Goal: Transaction & Acquisition: Obtain resource

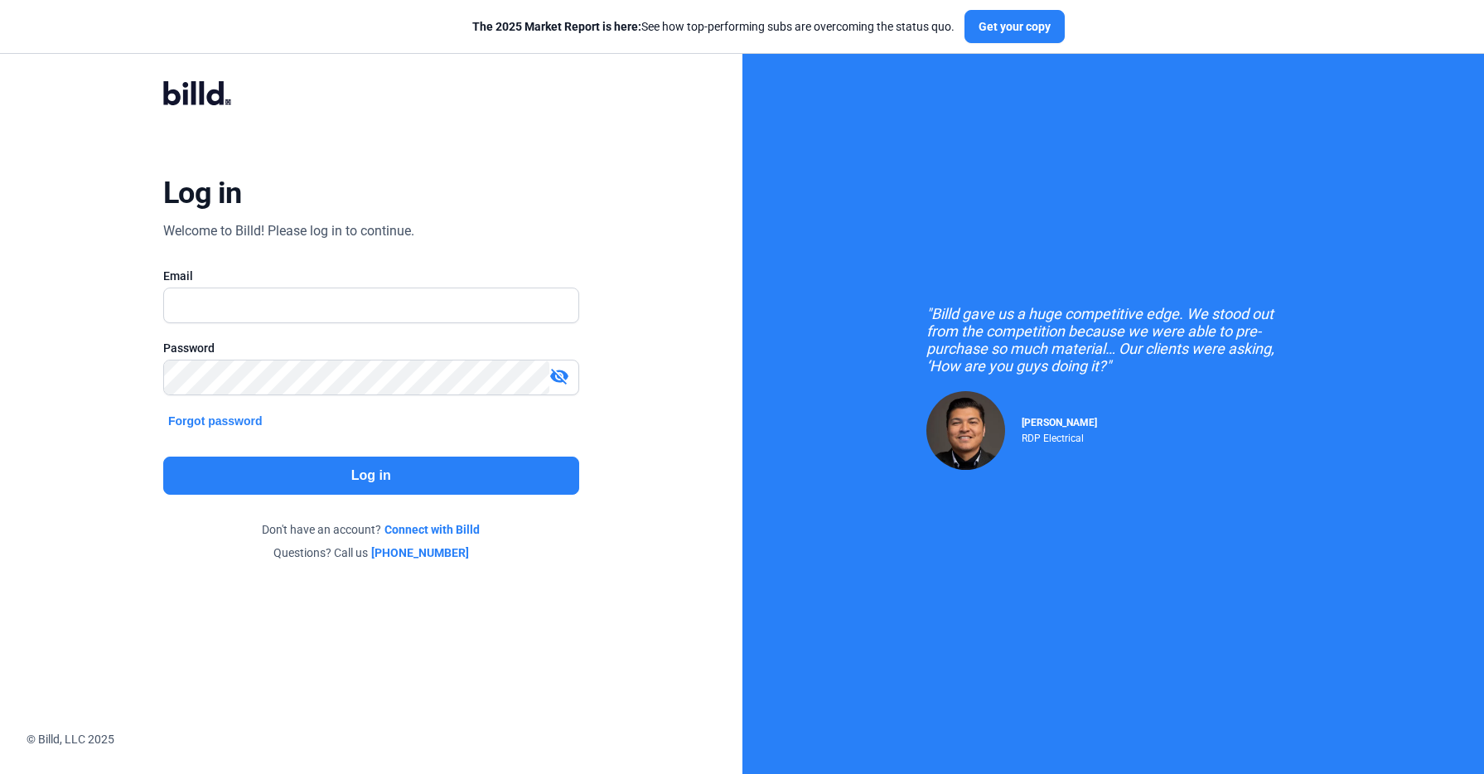
drag, startPoint x: 0, startPoint y: 0, endPoint x: 406, endPoint y: 438, distance: 597.6
click at [414, 465] on button "Log in" at bounding box center [371, 476] width 416 height 38
drag, startPoint x: 363, startPoint y: 312, endPoint x: 362, endPoint y: 322, distance: 9.2
click at [362, 312] on input "text" at bounding box center [362, 305] width 396 height 34
type input "[PERSON_NAME][EMAIL_ADDRESS][PERSON_NAME][DOMAIN_NAME]"
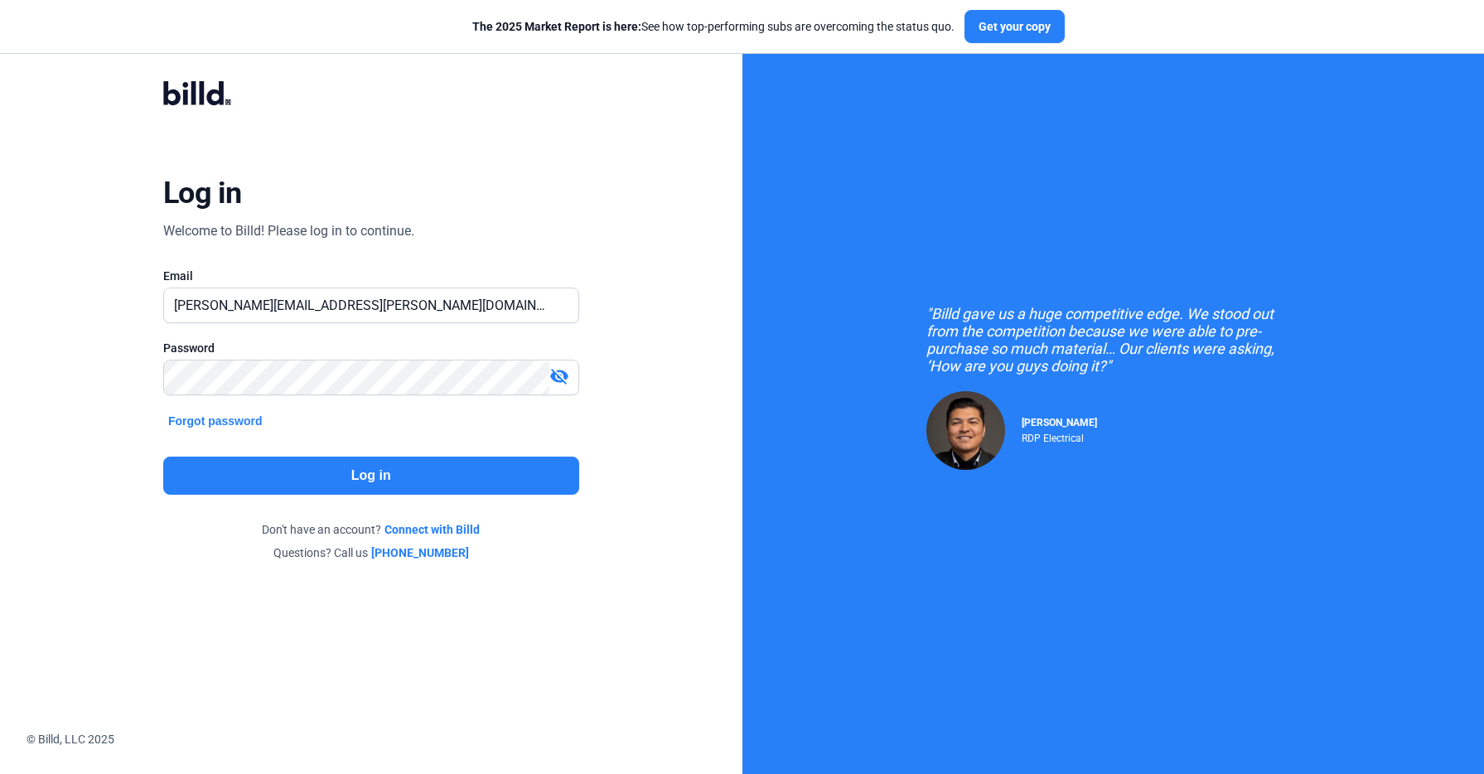
drag, startPoint x: 370, startPoint y: 512, endPoint x: 372, endPoint y: 488, distance: 24.2
click at [371, 501] on div "Log in Welcome to Billd! Please log in to continue. Email [PERSON_NAME][EMAIL_A…" at bounding box center [371, 322] width 535 height 540
click at [372, 488] on button "Log in" at bounding box center [371, 476] width 416 height 38
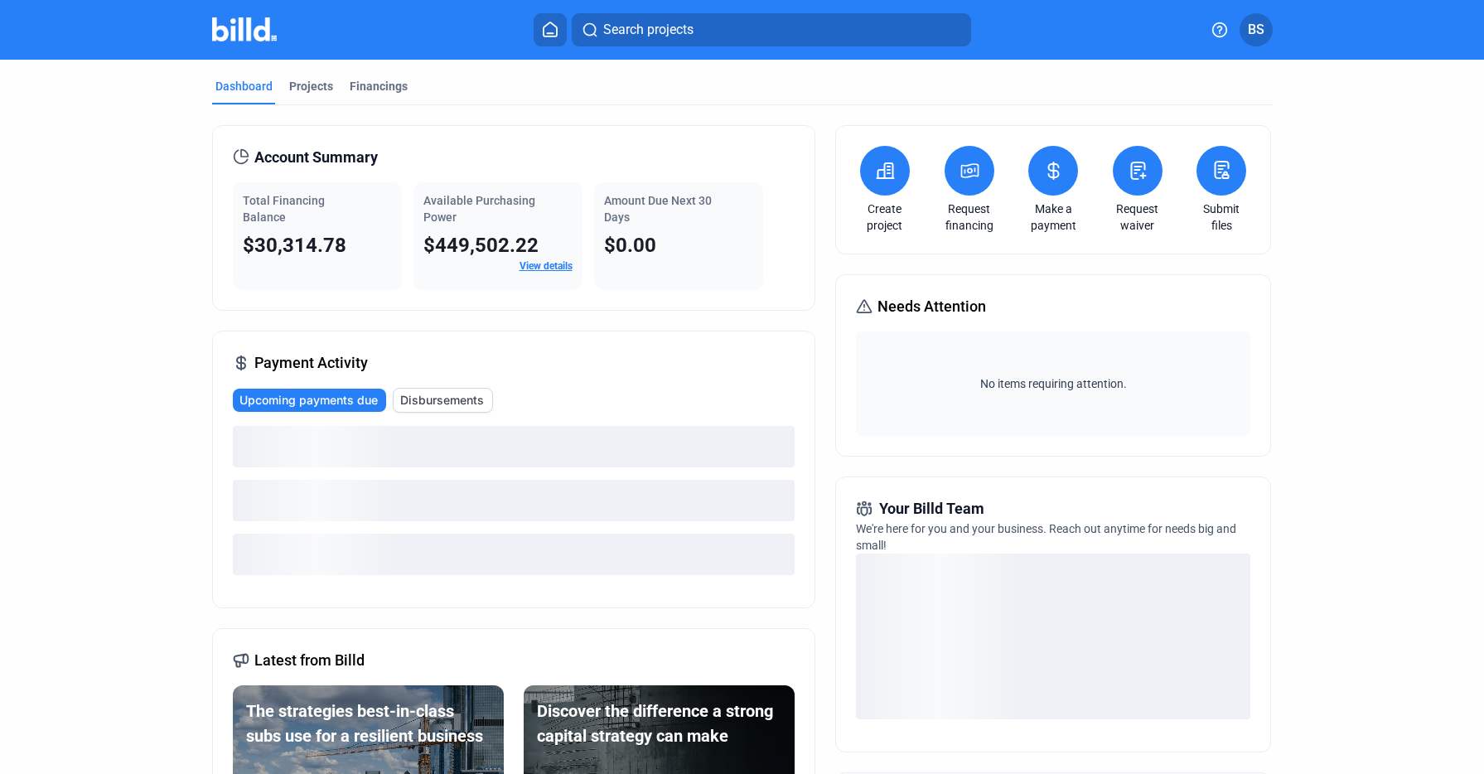
click at [968, 180] on icon at bounding box center [970, 171] width 21 height 20
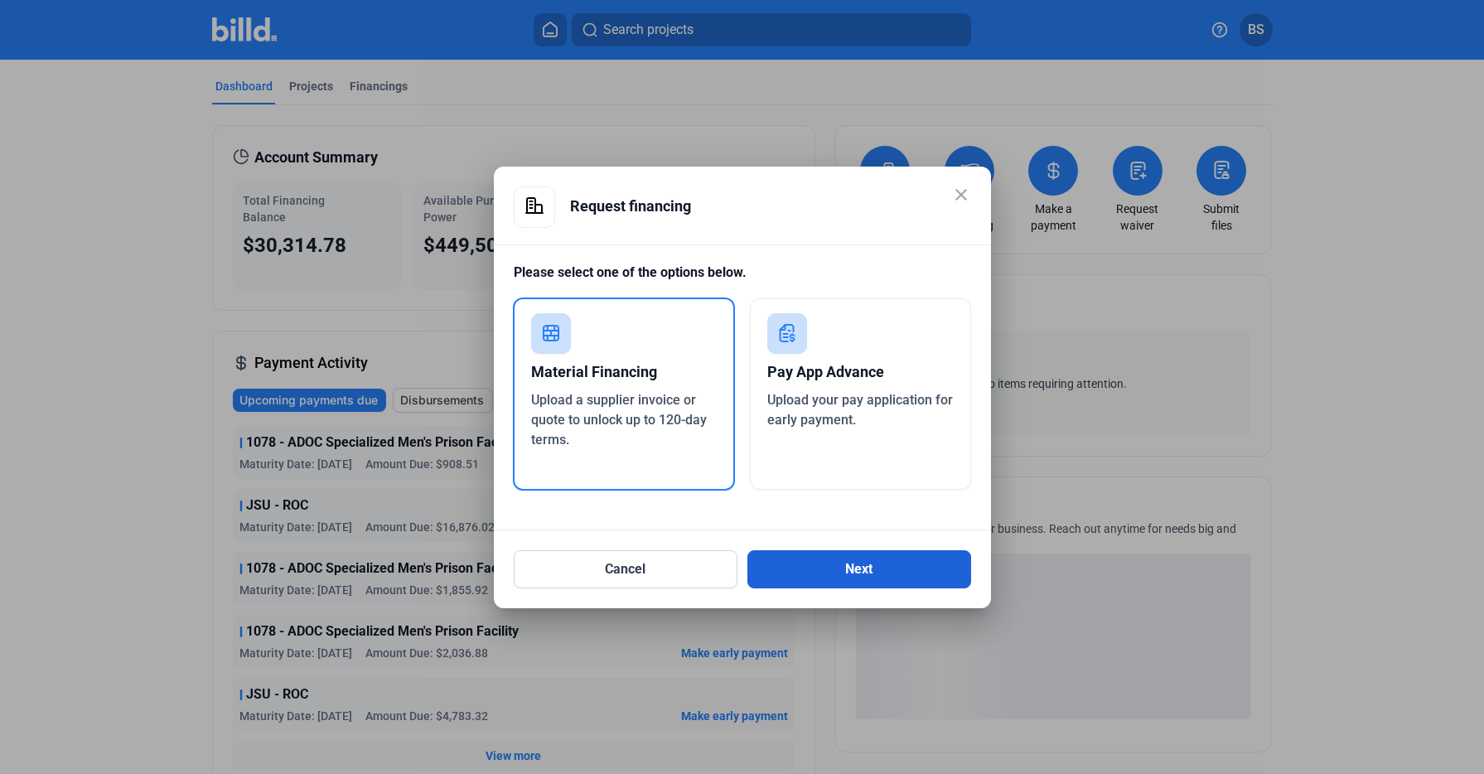
click at [835, 560] on button "Next" at bounding box center [860, 569] width 224 height 38
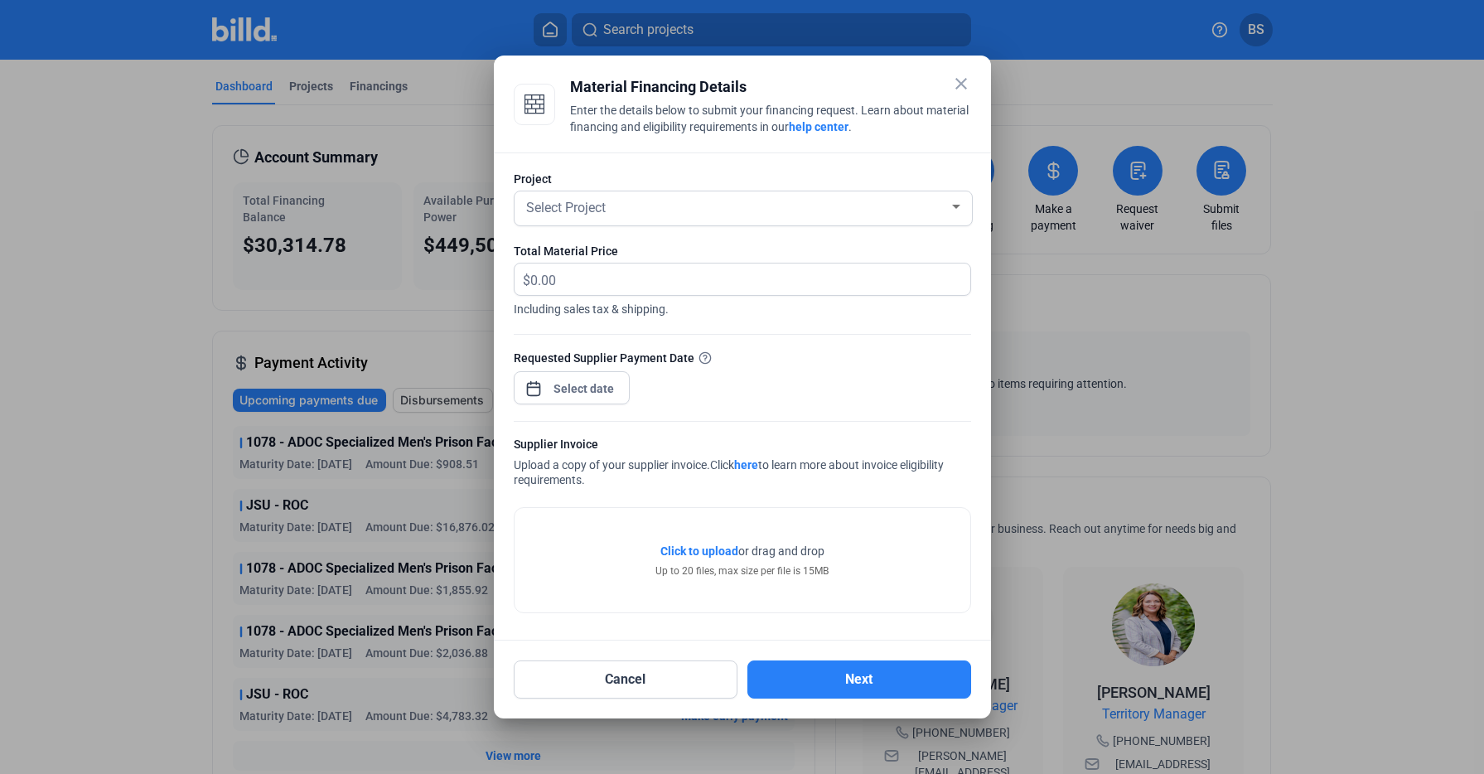
drag, startPoint x: 513, startPoint y: 357, endPoint x: 700, endPoint y: 370, distance: 187.0
click at [700, 370] on div "Requested Supplier Payment Date" at bounding box center [742, 385] width 457 height 72
click at [720, 387] on div "Requested Supplier Payment Date" at bounding box center [742, 385] width 457 height 72
